Goal: Information Seeking & Learning: Learn about a topic

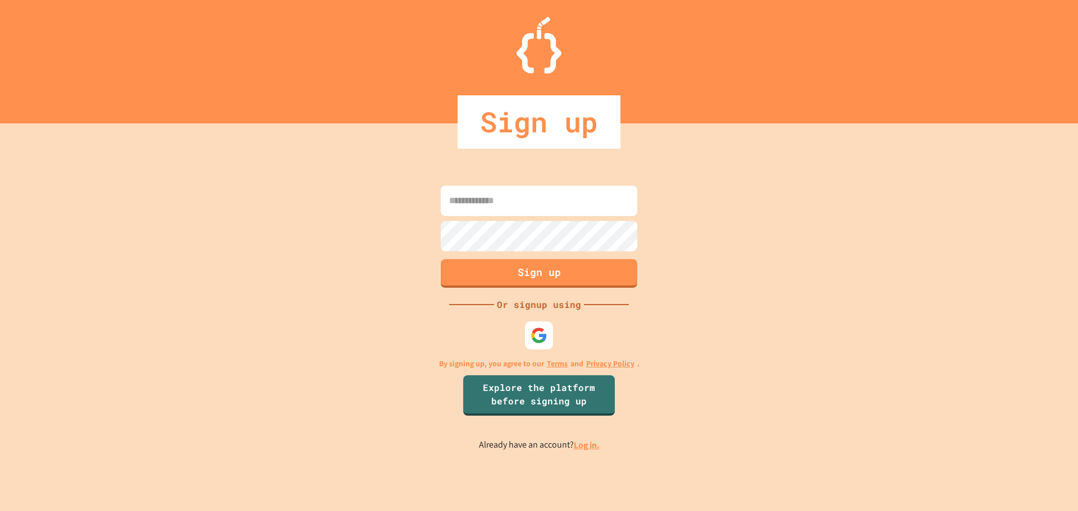
click at [511, 209] on input at bounding box center [539, 201] width 196 height 30
click at [539, 270] on button "Sign up" at bounding box center [539, 272] width 200 height 29
click at [537, 331] on img at bounding box center [539, 335] width 19 height 19
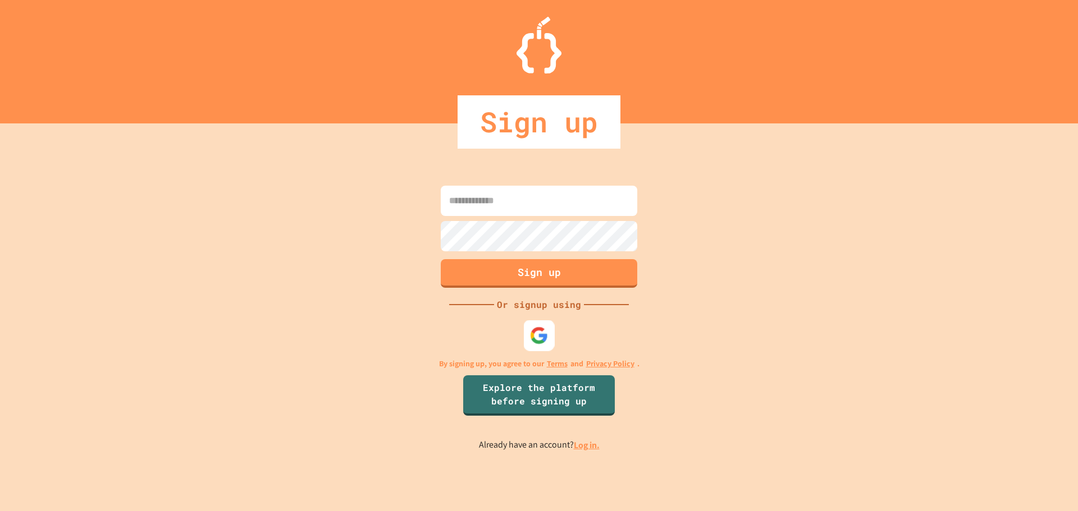
click at [539, 332] on img at bounding box center [539, 335] width 19 height 19
click at [542, 347] on div at bounding box center [539, 335] width 31 height 31
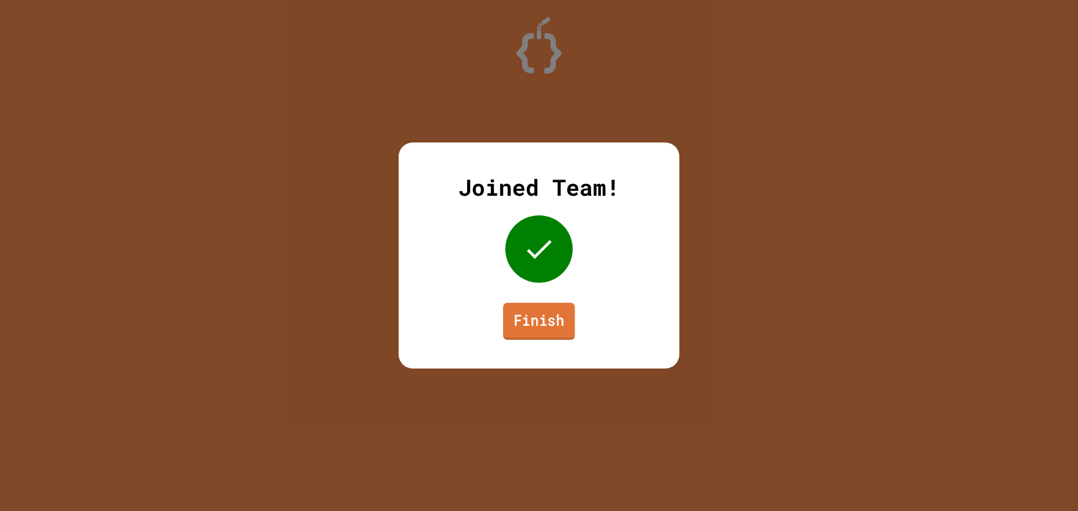
click at [530, 322] on link "Finish" at bounding box center [539, 321] width 72 height 37
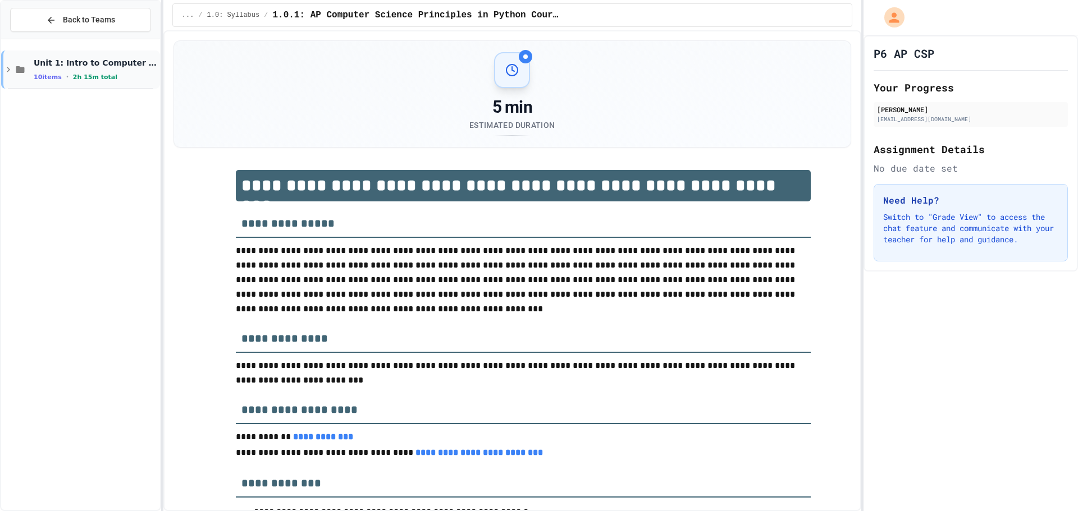
click at [107, 60] on span "Unit 1: Intro to Computer Science" at bounding box center [96, 63] width 124 height 10
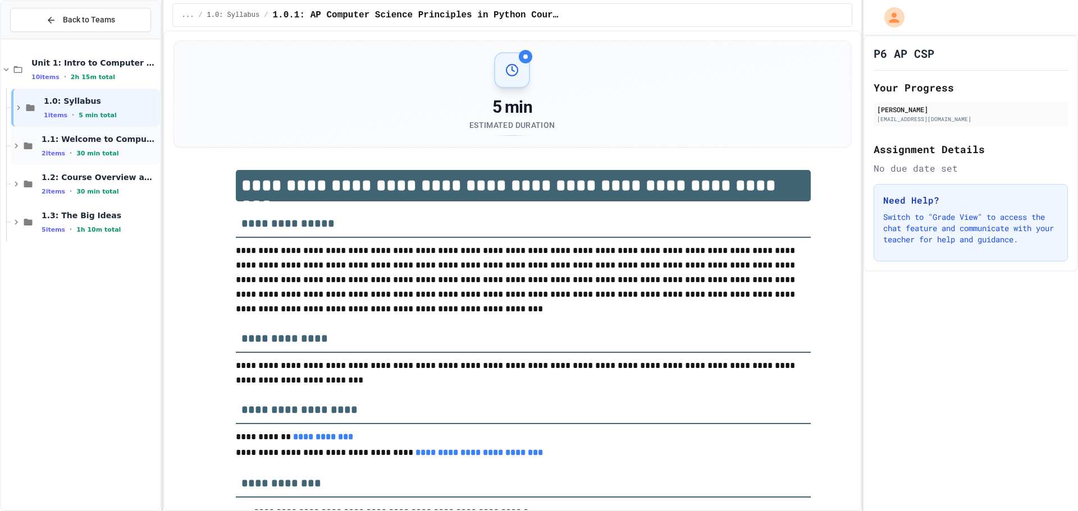
click at [94, 154] on span "30 min total" at bounding box center [97, 153] width 42 height 7
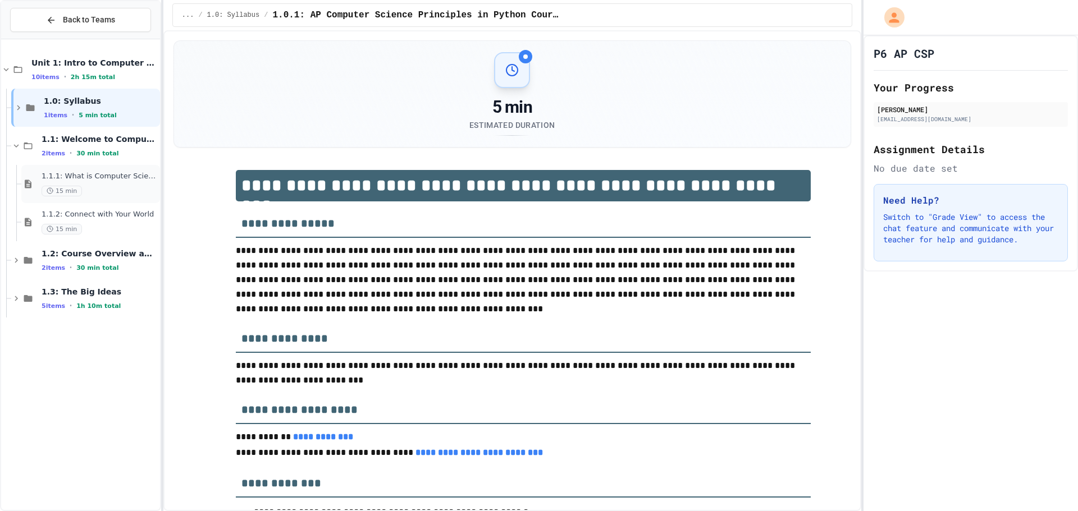
click at [88, 182] on div "1.1.1: What is Computer Science? 15 min" at bounding box center [100, 184] width 116 height 25
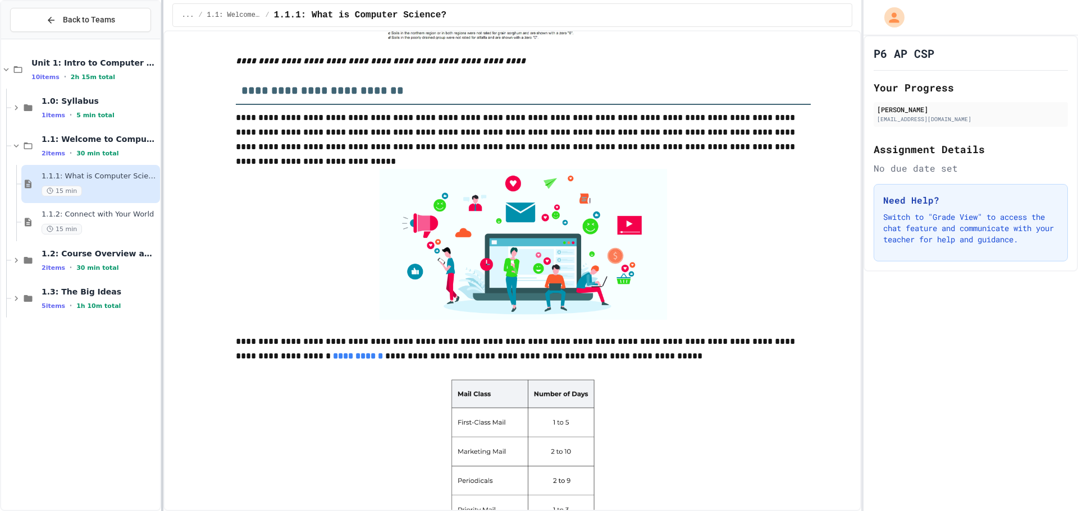
scroll to position [2981, 0]
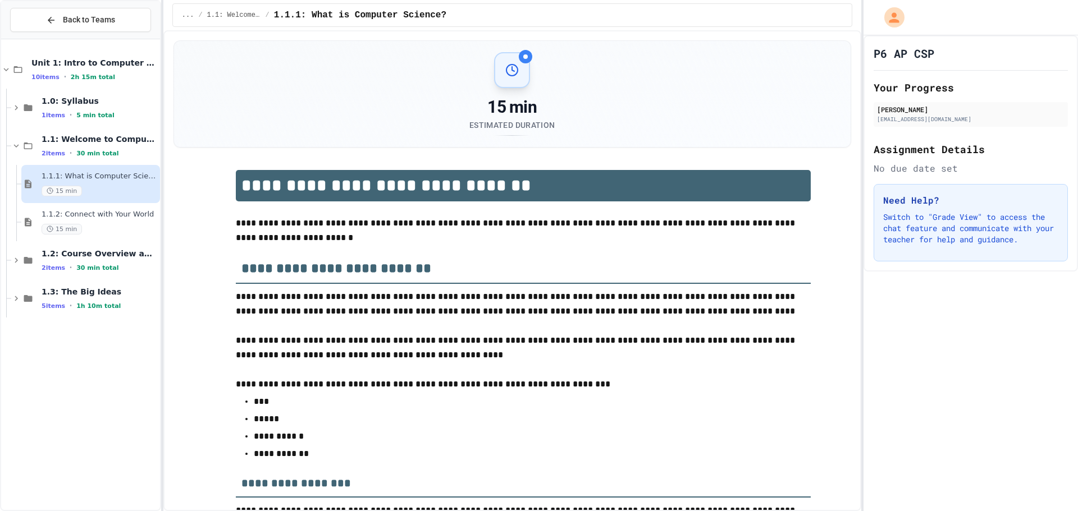
scroll to position [1543, 0]
